Goal: Transaction & Acquisition: Purchase product/service

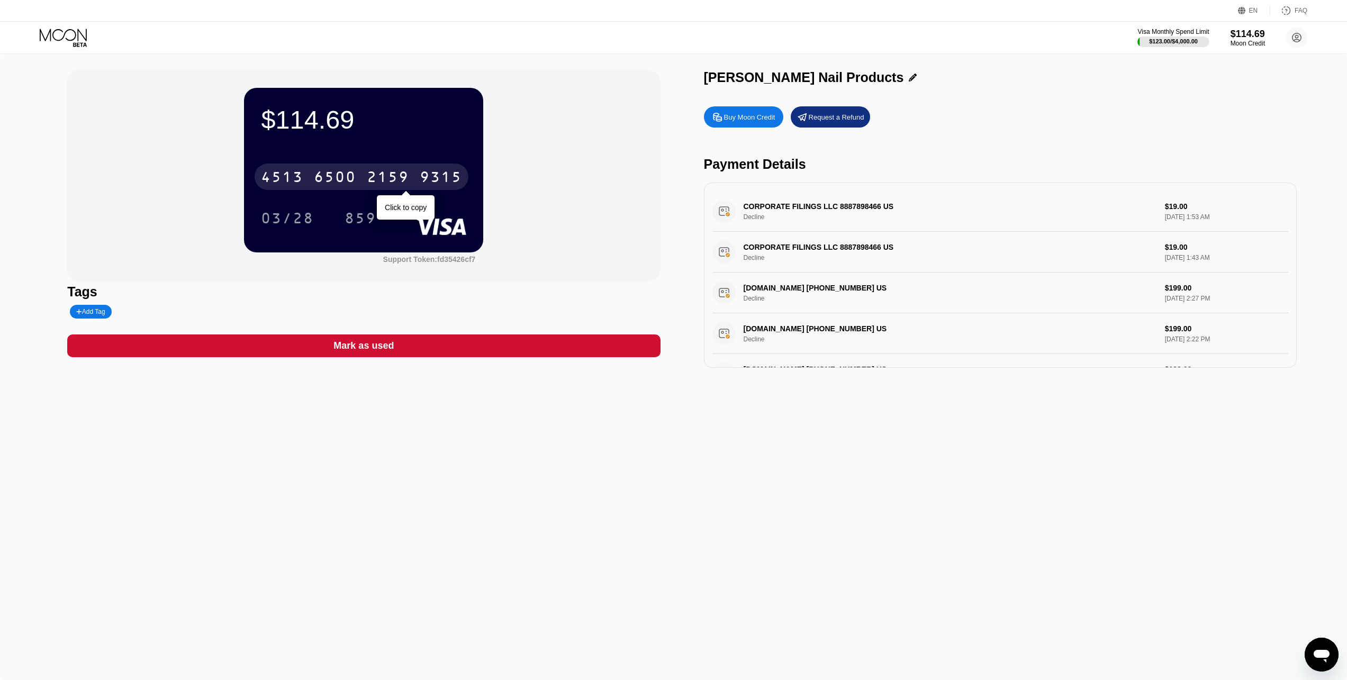
click at [71, 34] on icon at bounding box center [64, 38] width 49 height 19
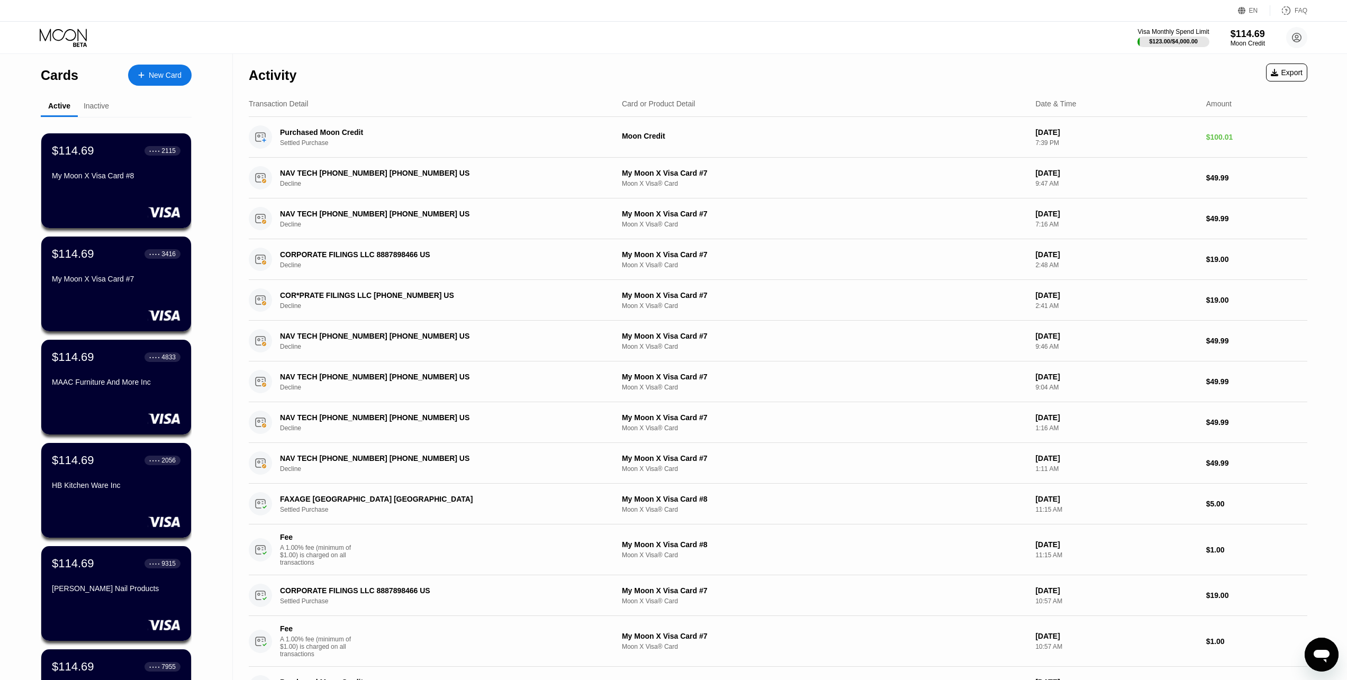
scroll to position [53, 0]
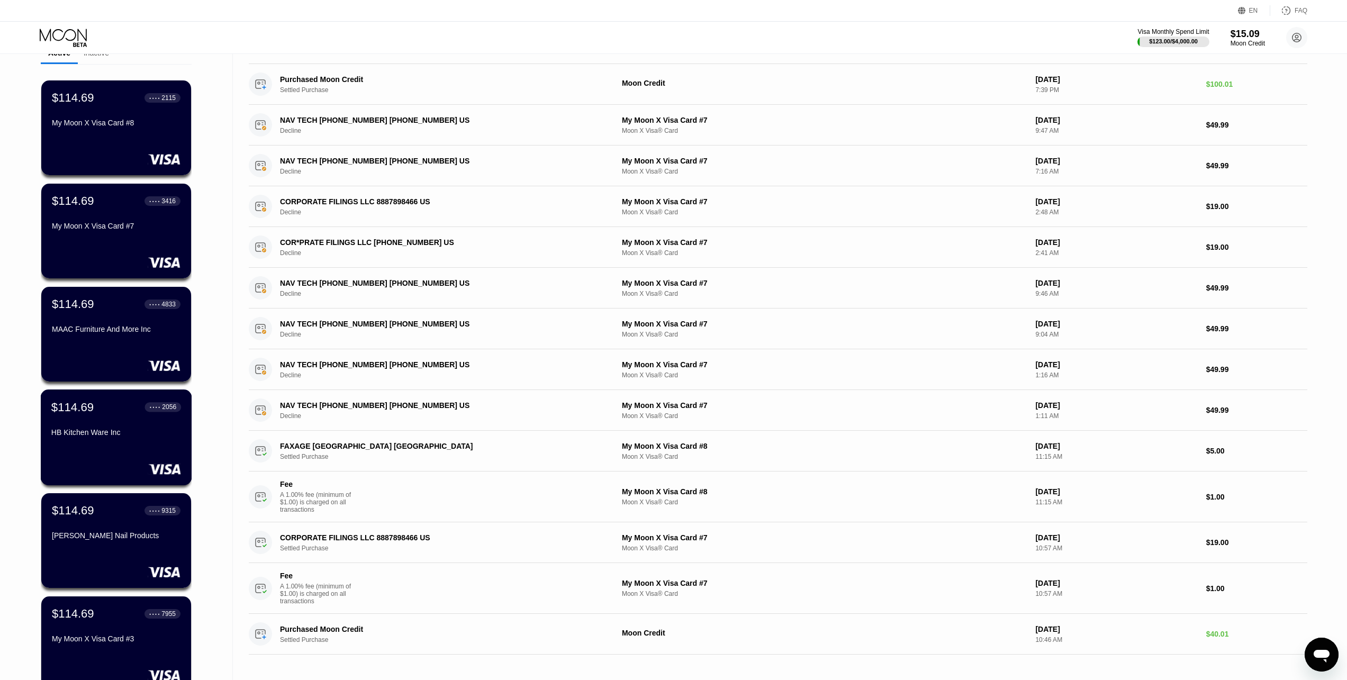
click at [151, 463] on div "$114.69 ● ● ● ● 2056 HB Kitchen Ware Inc" at bounding box center [116, 437] width 151 height 96
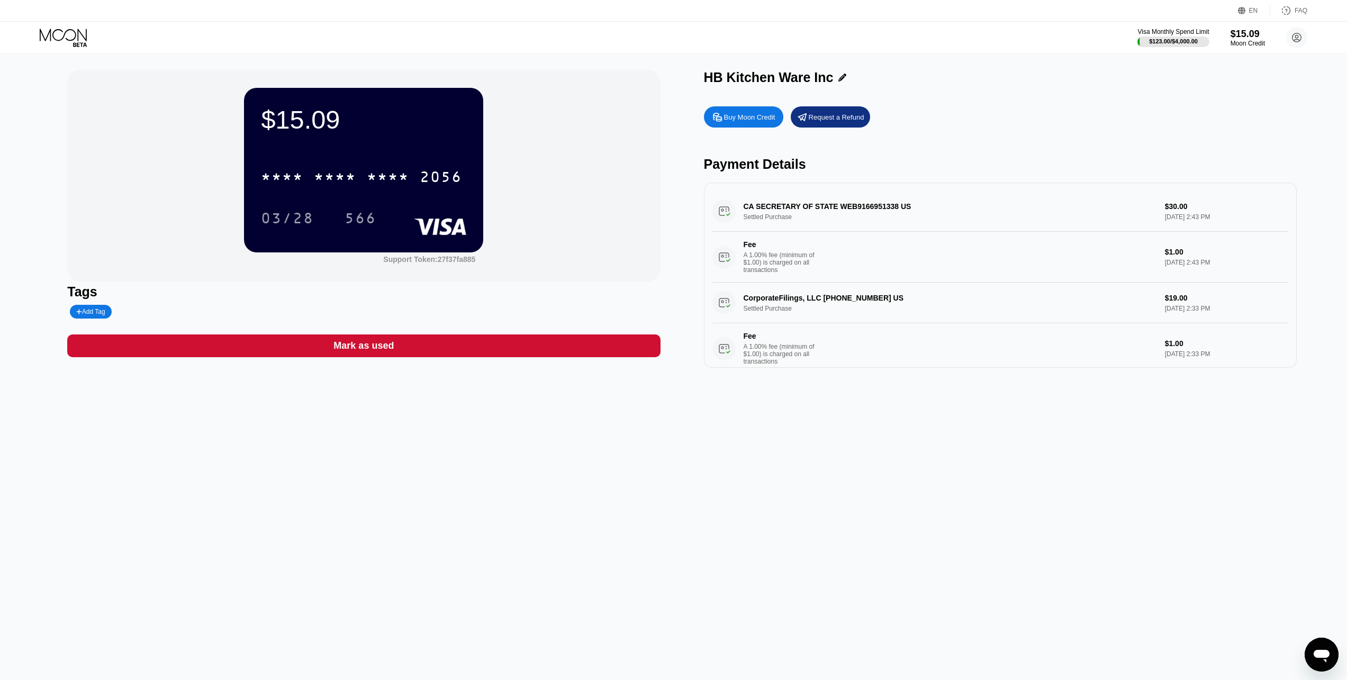
click at [81, 28] on div "Visa Monthly Spend Limit $123.00 / $4,000.00 $15.09 Moon Credit [PERSON_NAME] […" at bounding box center [673, 38] width 1347 height 32
click at [70, 34] on icon at bounding box center [64, 38] width 49 height 19
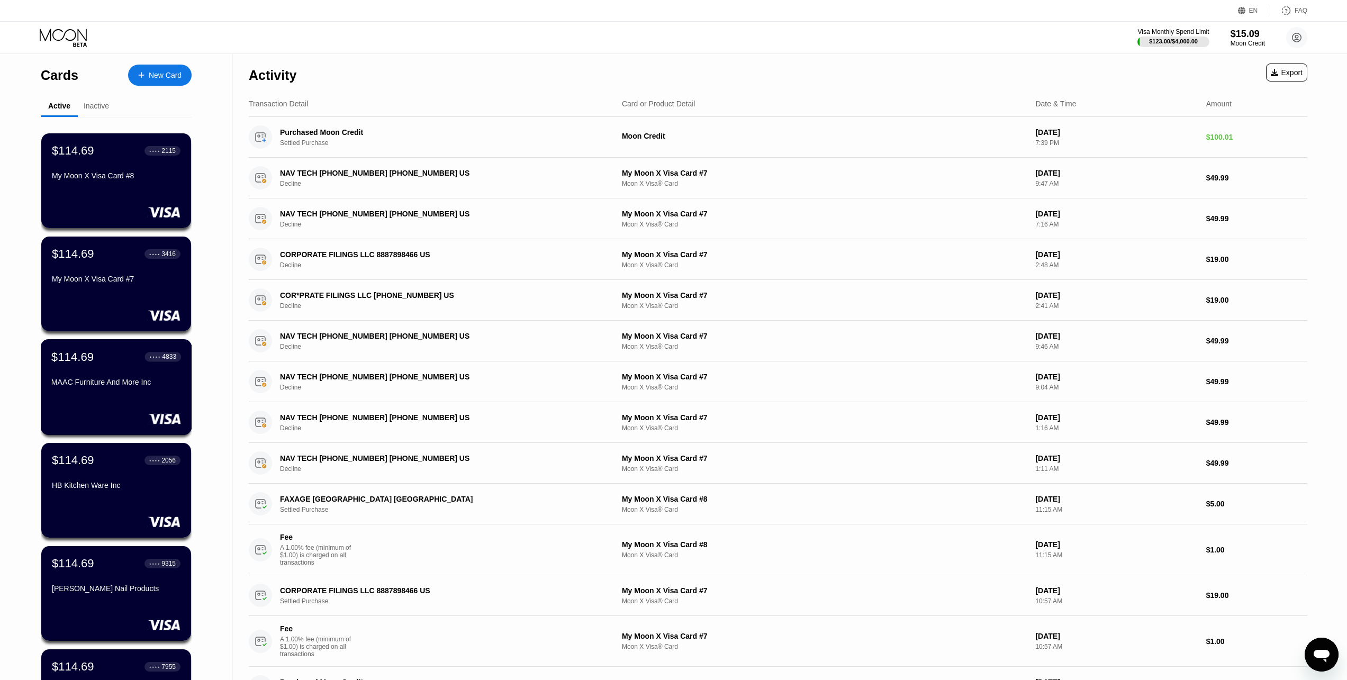
click at [146, 415] on div at bounding box center [116, 418] width 130 height 11
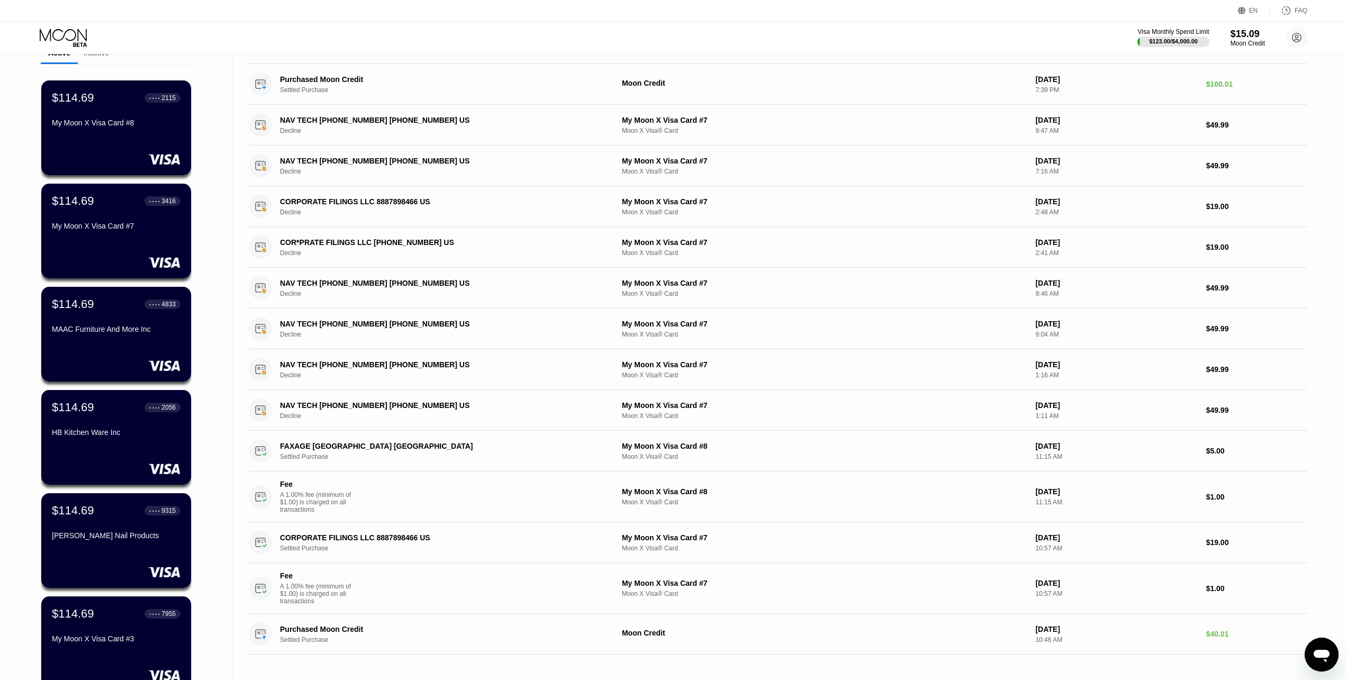
scroll to position [106, 0]
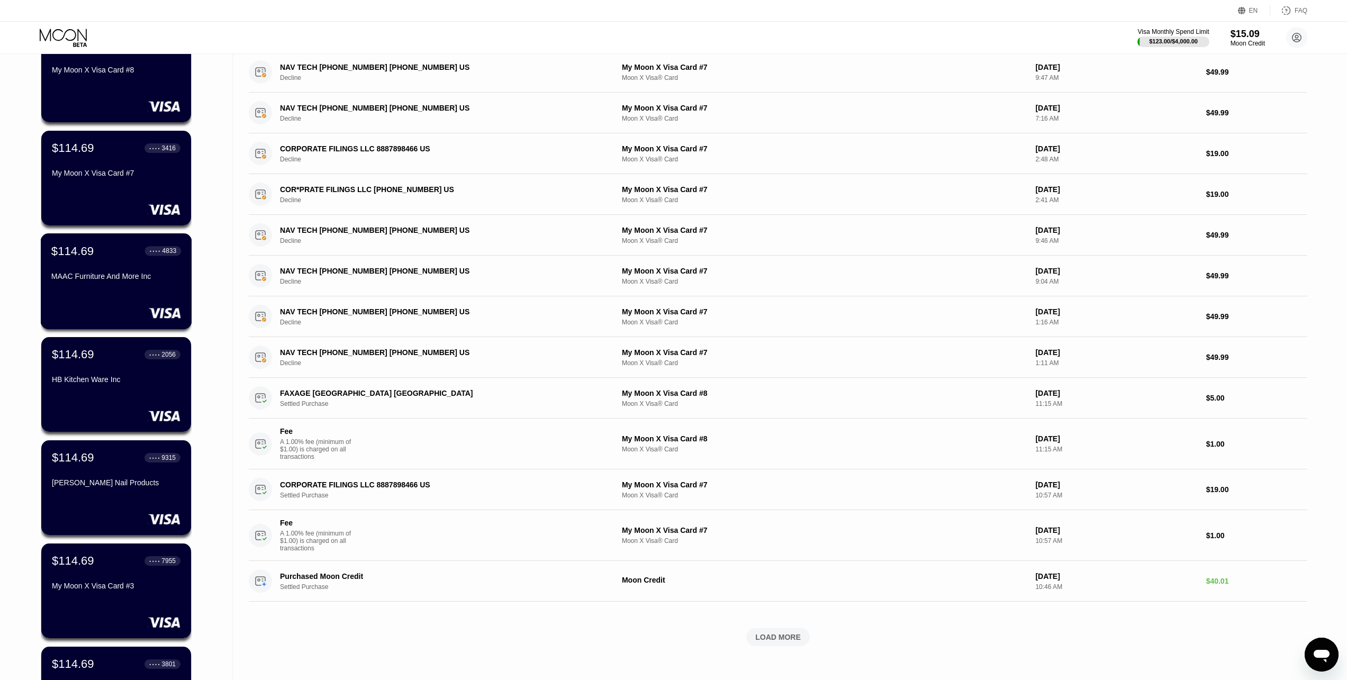
click at [113, 292] on div "$114.69 ● ● ● ● 4833 MAAC Furniture And More Inc" at bounding box center [116, 281] width 151 height 96
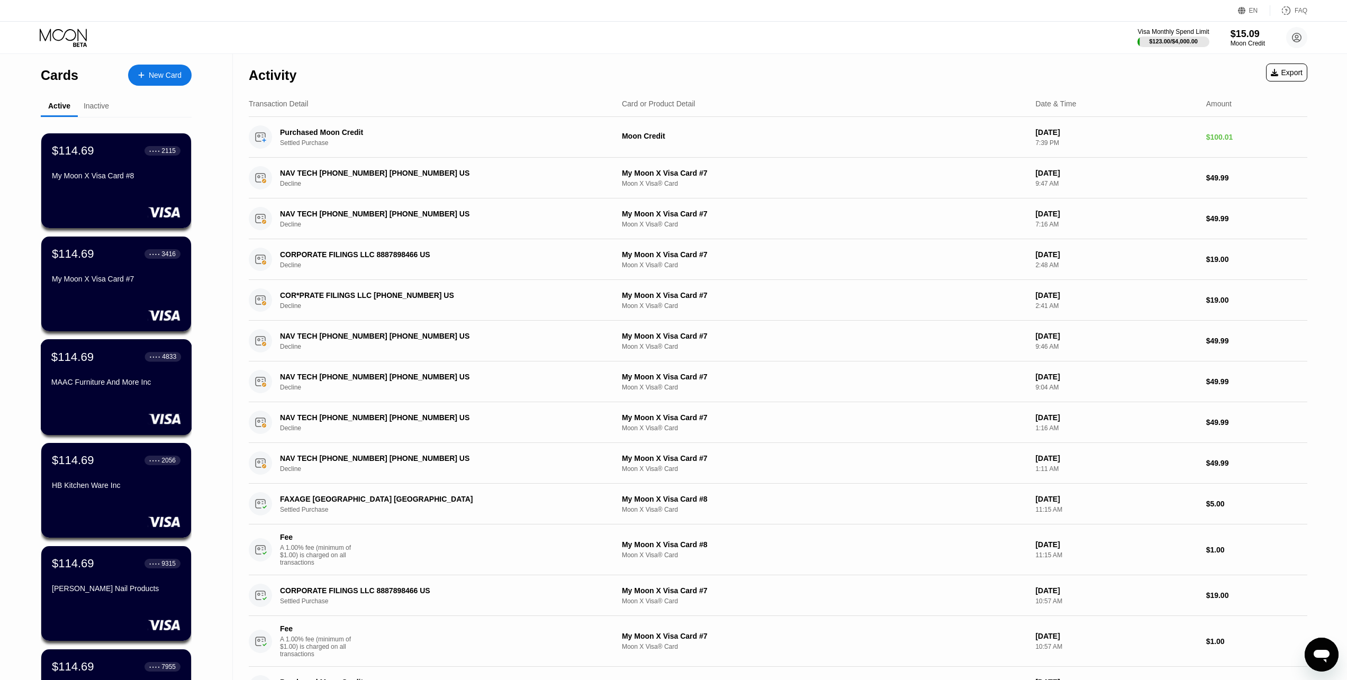
click at [153, 382] on div "MAAC Furniture And More Inc" at bounding box center [116, 382] width 130 height 8
click at [116, 208] on div "$114.69 ● ● ● ● 2115 My Moon X Visa Card #8" at bounding box center [116, 181] width 151 height 96
click at [117, 298] on div "$114.69 ● ● ● ● 3416 My Moon X Visa Card #7" at bounding box center [116, 284] width 151 height 96
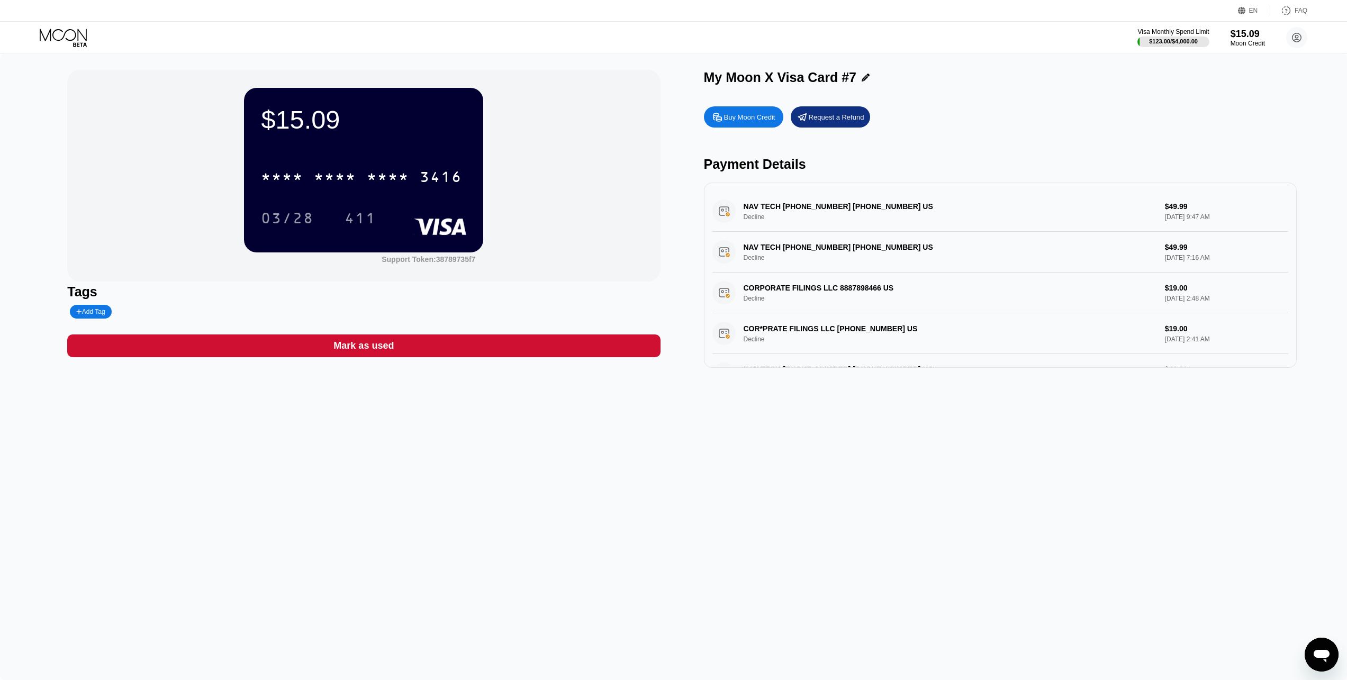
click at [856, 213] on div "NAV TECH [PHONE_NUMBER] [PHONE_NUMBER] US Decline $49.99 [DATE] 9:47 AM" at bounding box center [1000, 211] width 576 height 41
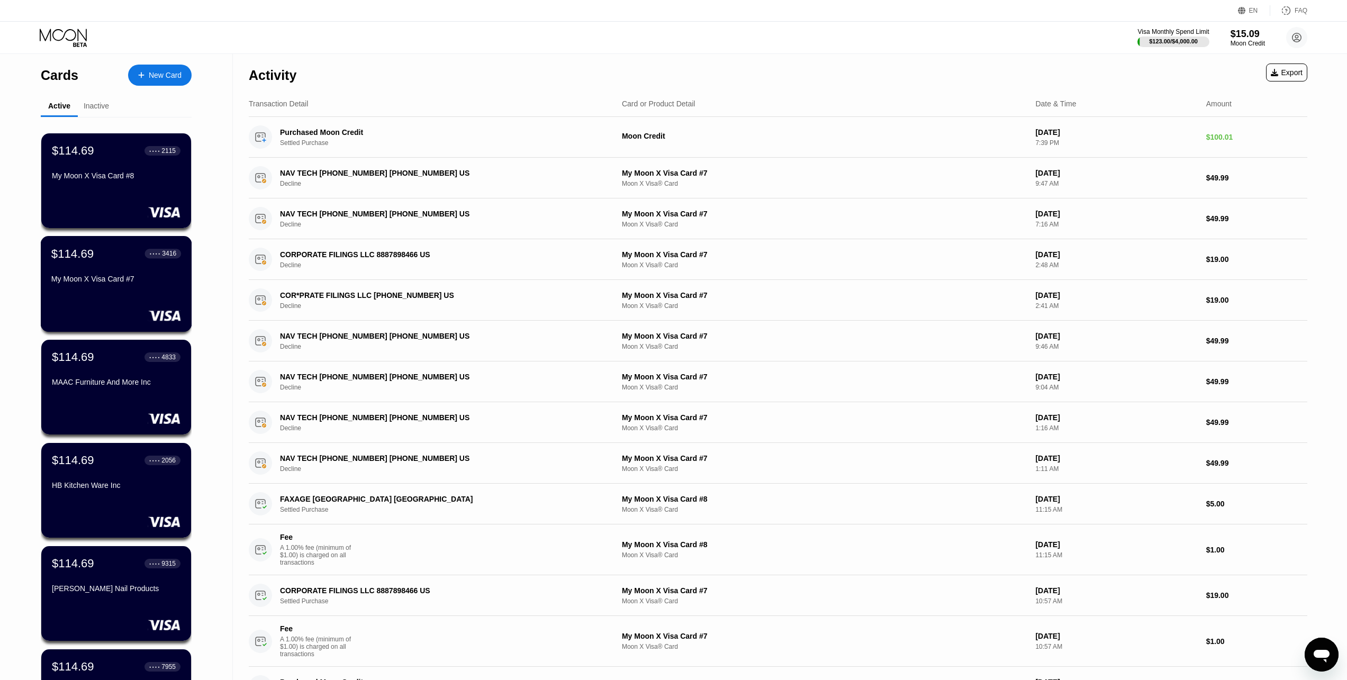
scroll to position [53, 0]
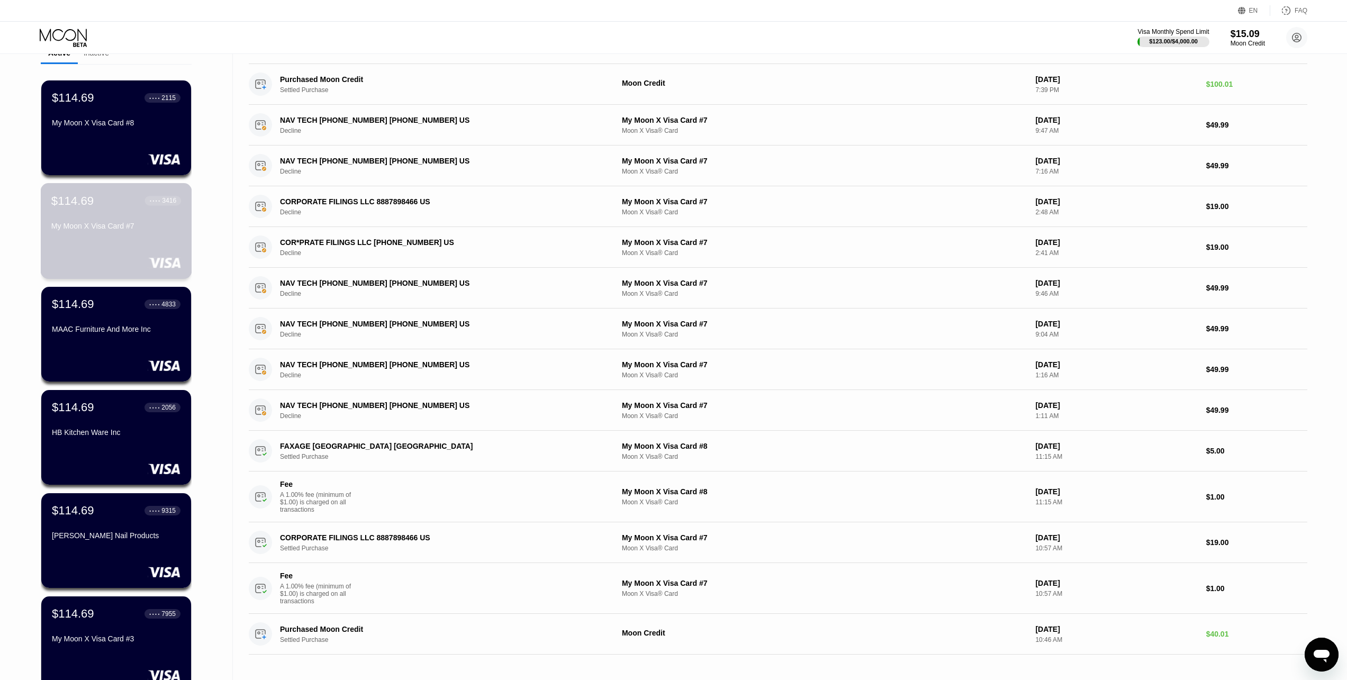
click at [158, 234] on div "My Moon X Visa Card #7" at bounding box center [116, 228] width 130 height 13
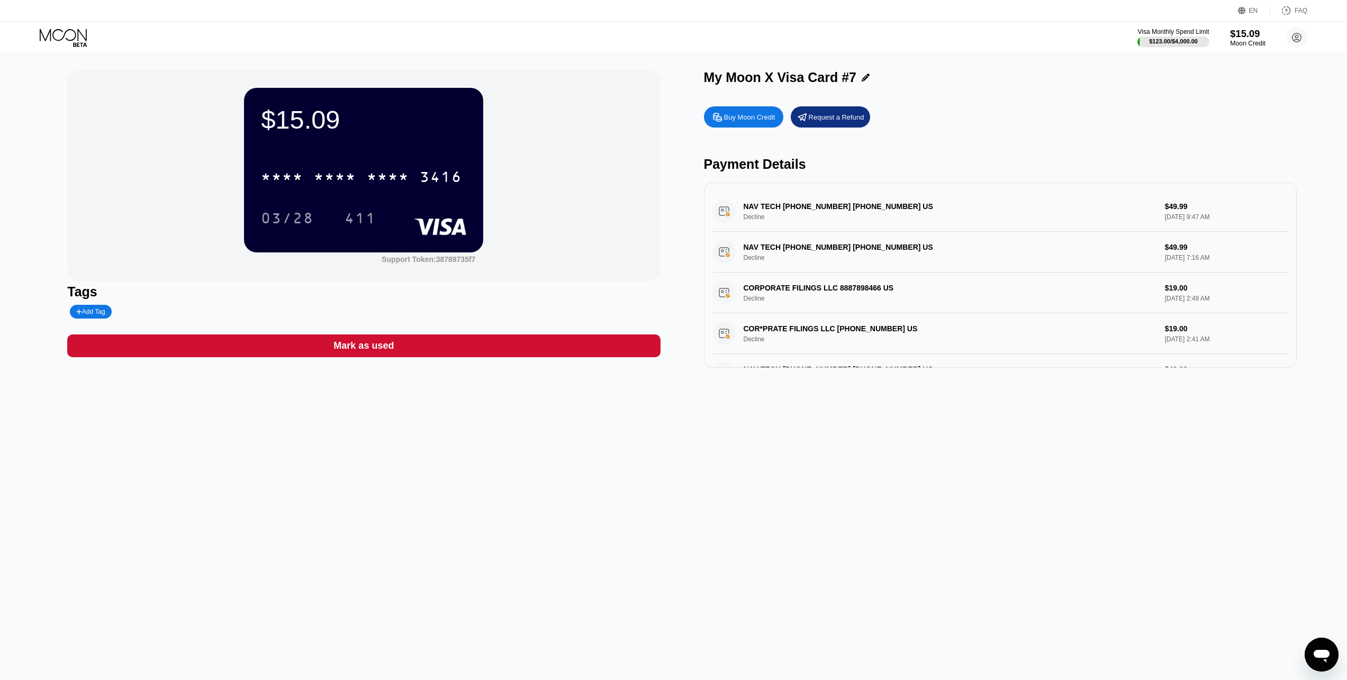
click at [1256, 41] on div "Moon Credit" at bounding box center [1247, 43] width 35 height 7
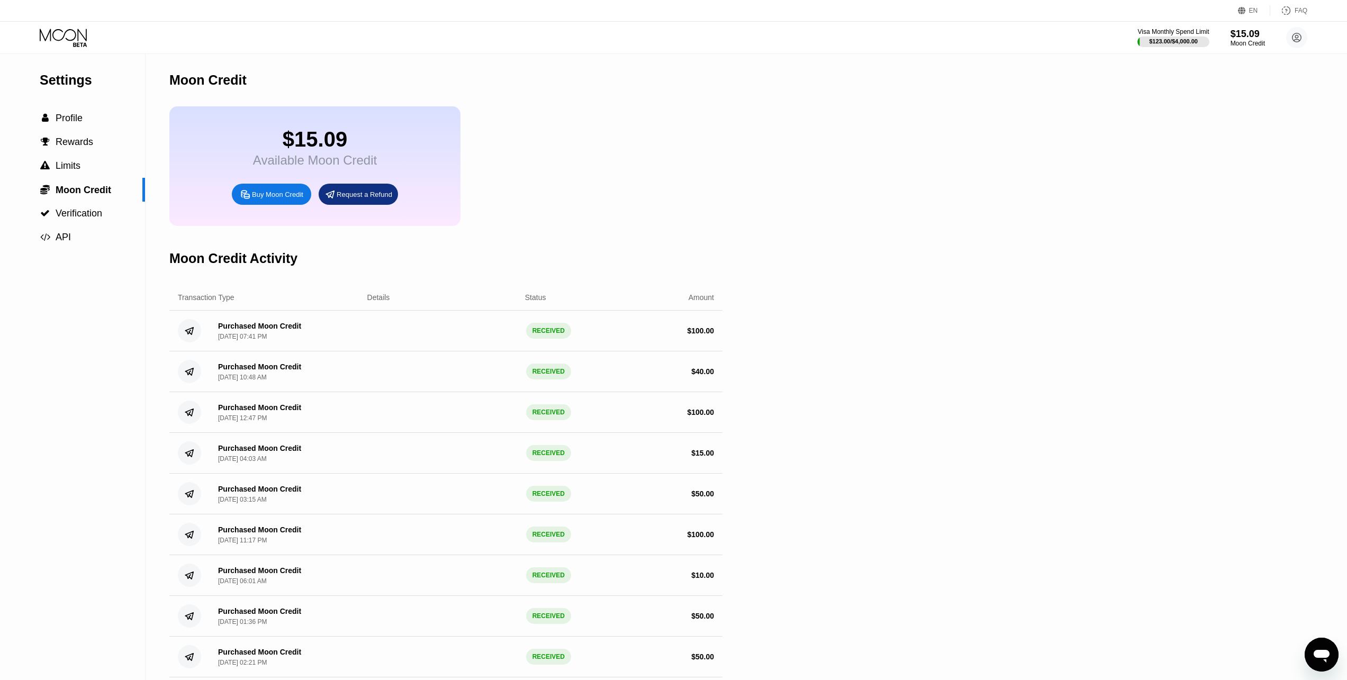
click at [283, 196] on div "Buy Moon Credit" at bounding box center [271, 194] width 79 height 21
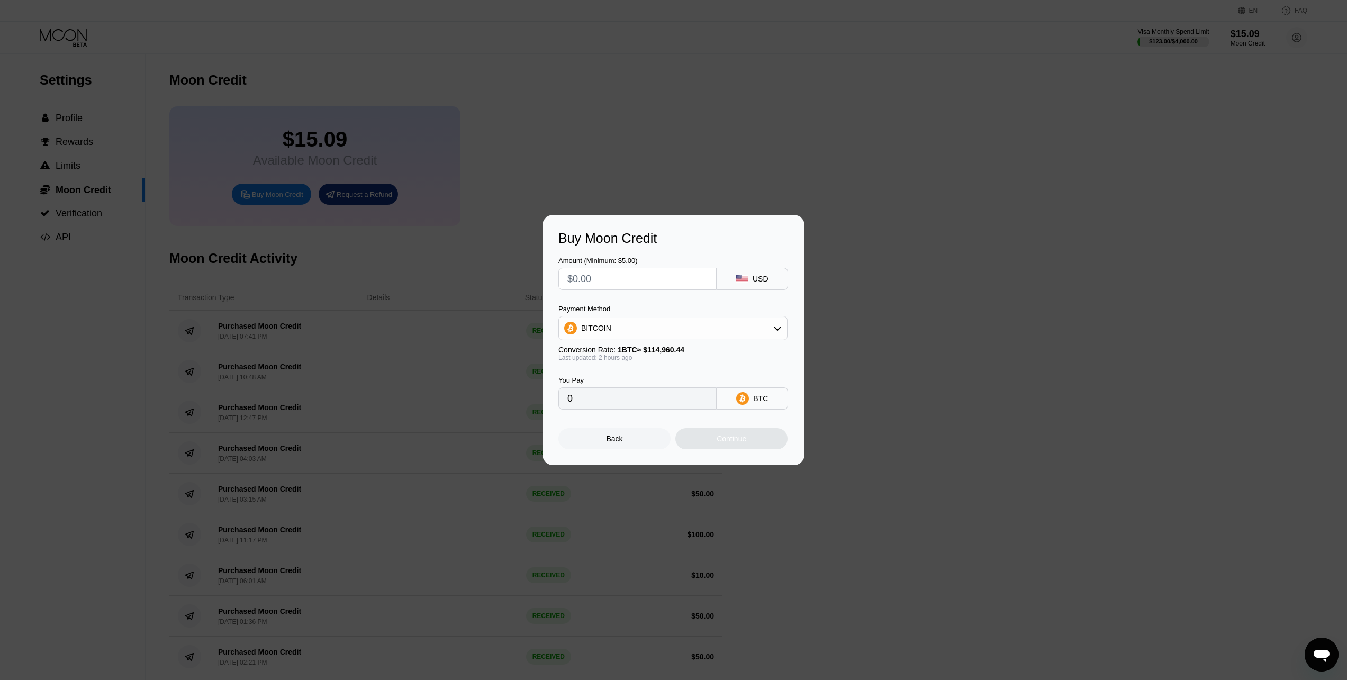
click at [632, 275] on input "text" at bounding box center [637, 278] width 140 height 21
click at [613, 278] on input "text" at bounding box center [637, 278] width 140 height 21
type input "$50"
type input "0.00043822"
type input "$50"
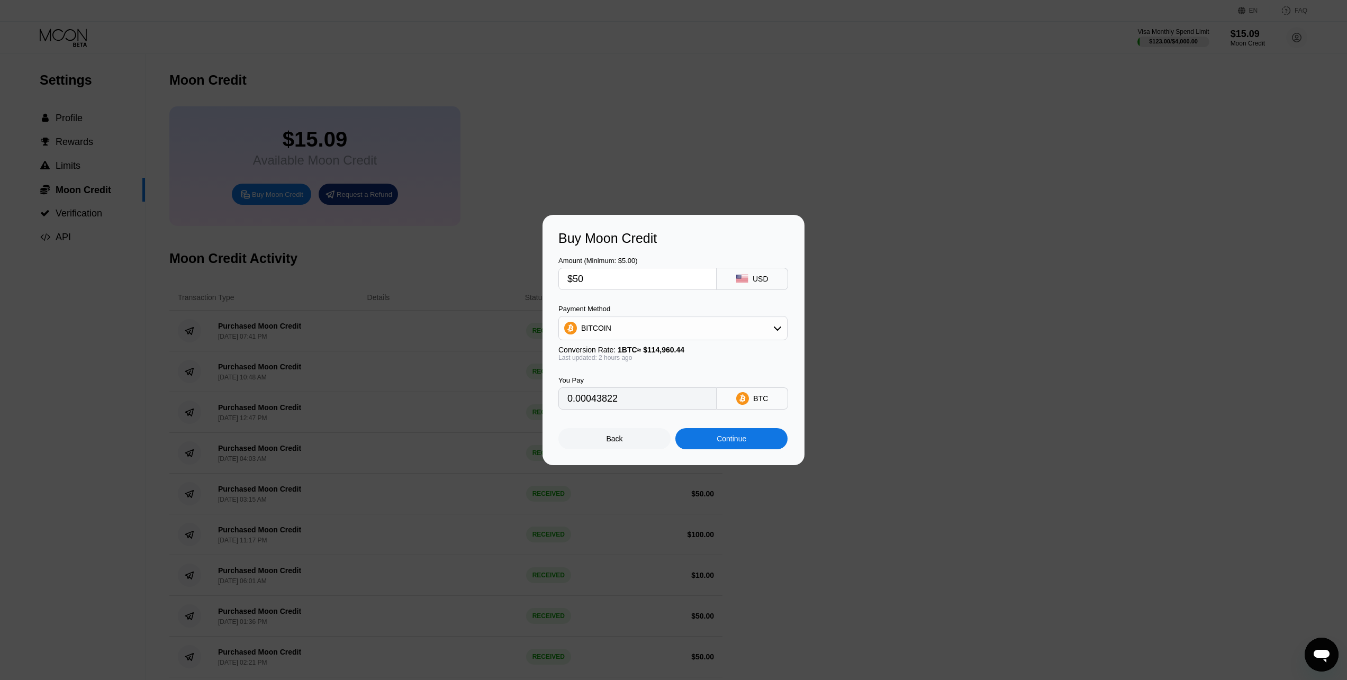
click at [749, 444] on div "Continue" at bounding box center [731, 438] width 112 height 21
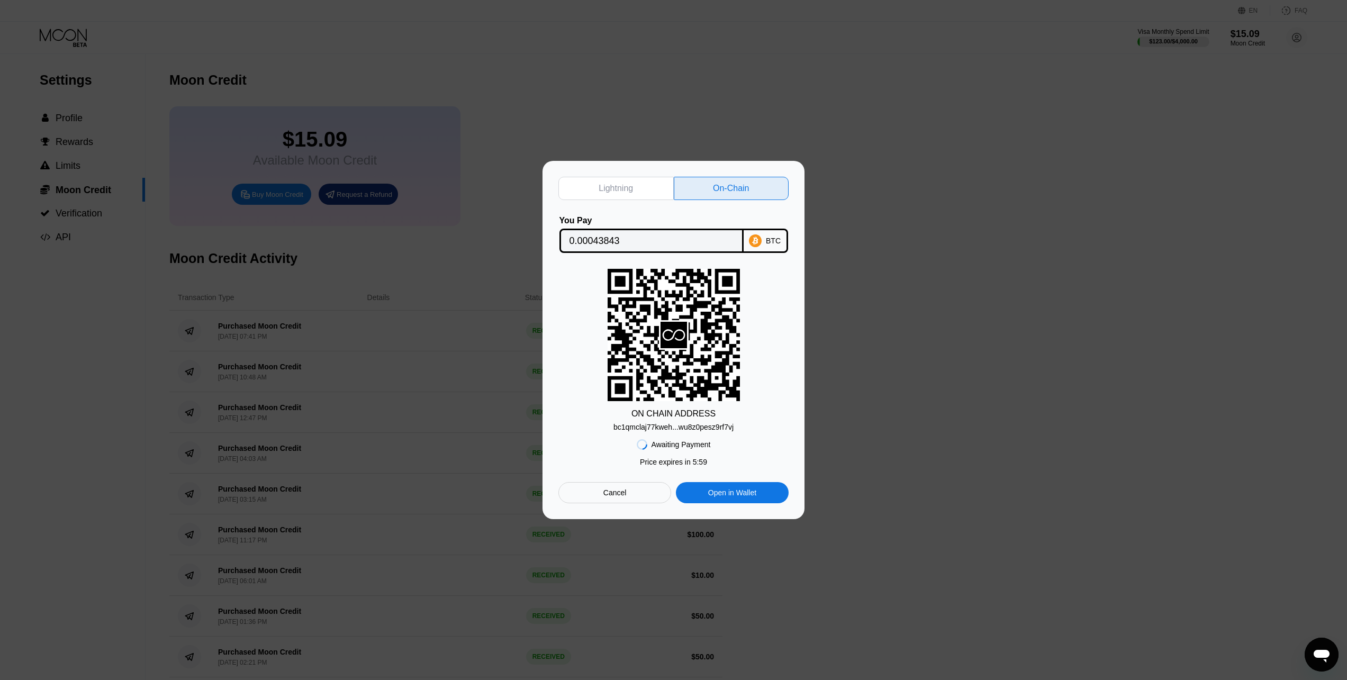
click at [611, 238] on input "0.00043843" at bounding box center [651, 240] width 164 height 21
click at [676, 431] on div "bc1qmclaj77kweh...wu8z0pesz9rf7vj" at bounding box center [673, 427] width 120 height 8
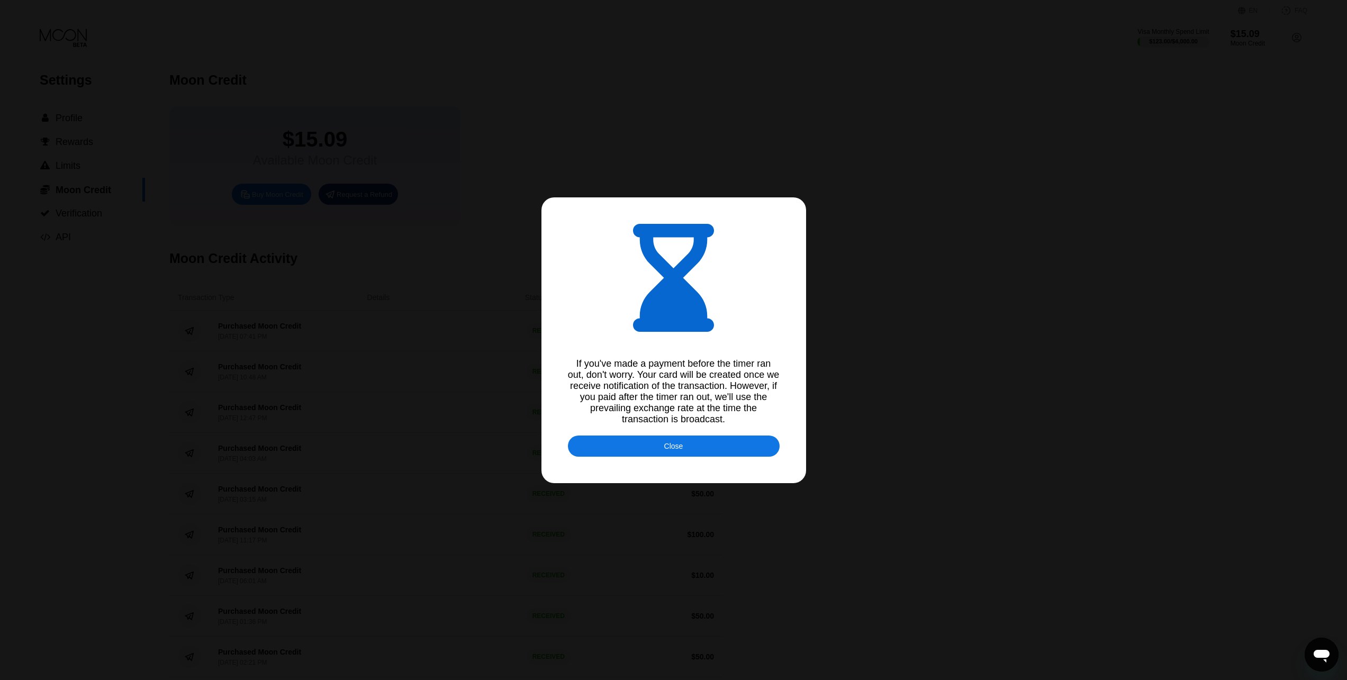
click at [684, 450] on div "Close" at bounding box center [674, 445] width 212 height 21
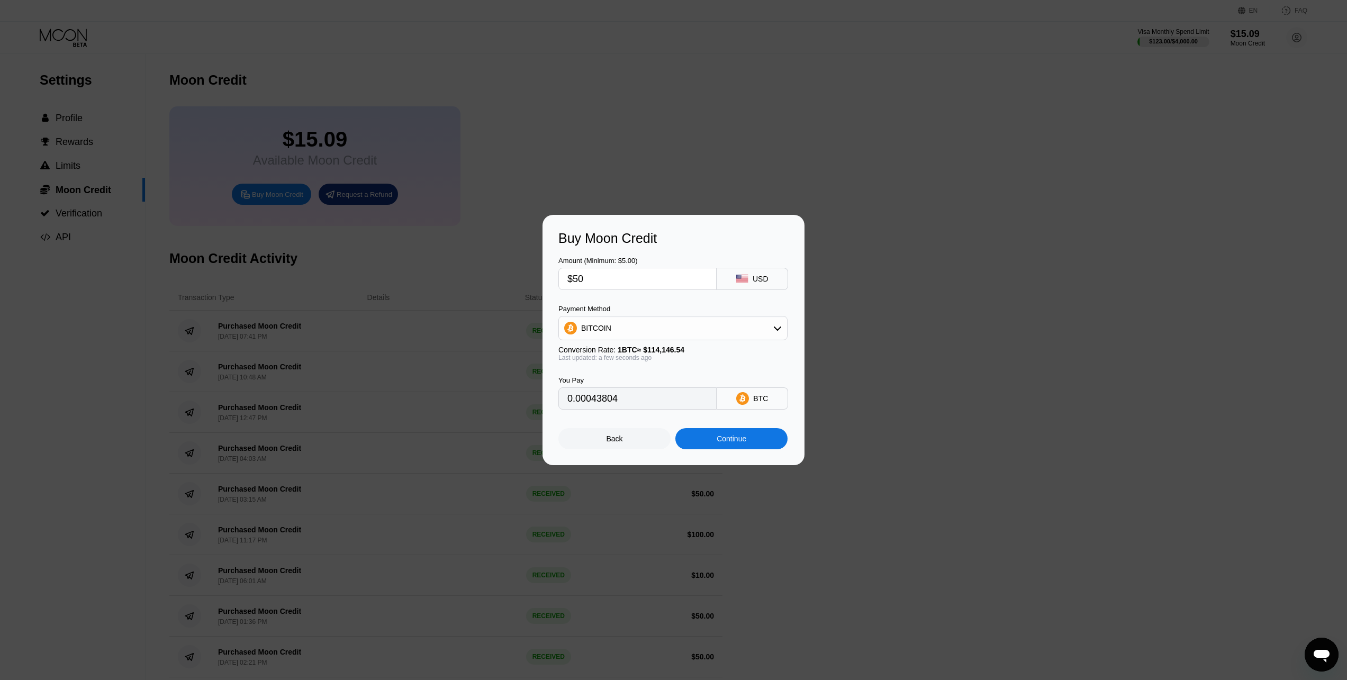
click at [717, 443] on div "Continue" at bounding box center [731, 438] width 30 height 8
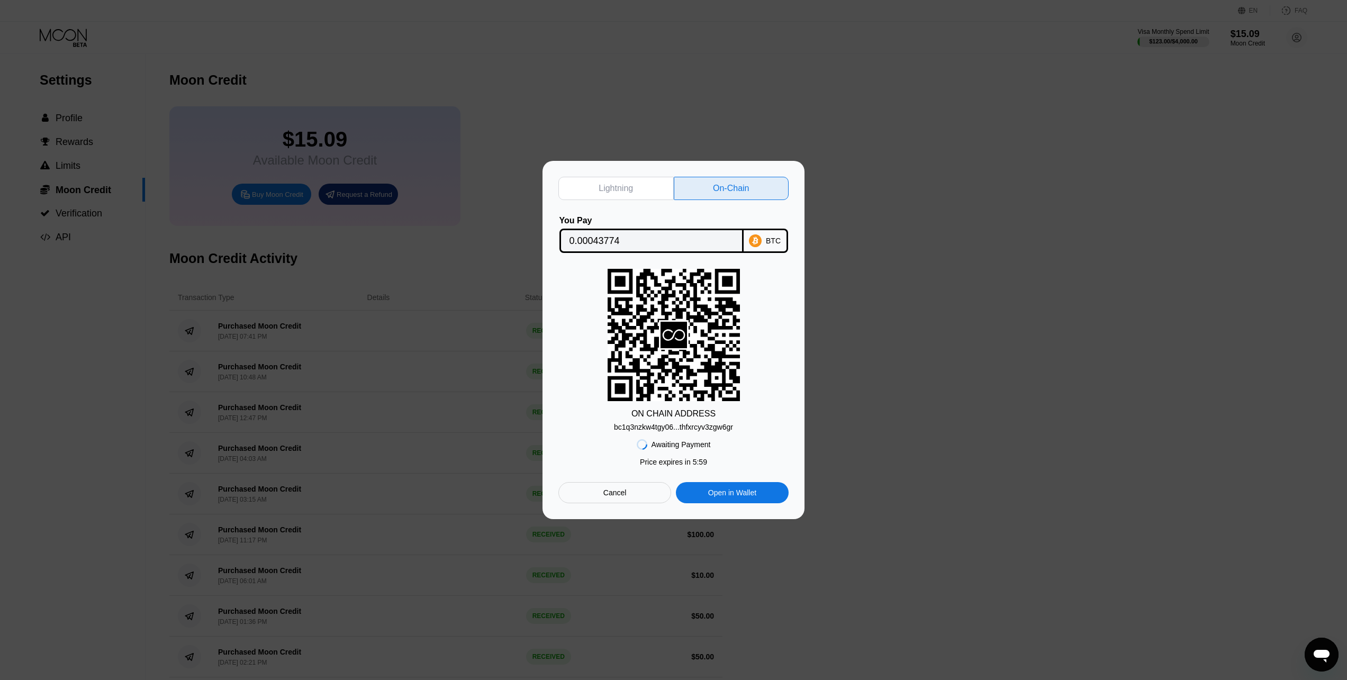
click at [607, 235] on input "0.00043774" at bounding box center [651, 240] width 164 height 21
click at [669, 425] on div "bc1q3nzkw4tgy06...thfxrcyv3zgw6gr" at bounding box center [673, 427] width 119 height 8
